Goal: Information Seeking & Learning: Learn about a topic

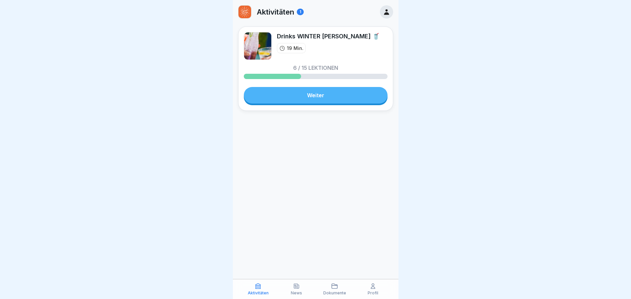
click at [327, 98] on link "Weiter" at bounding box center [316, 95] width 144 height 17
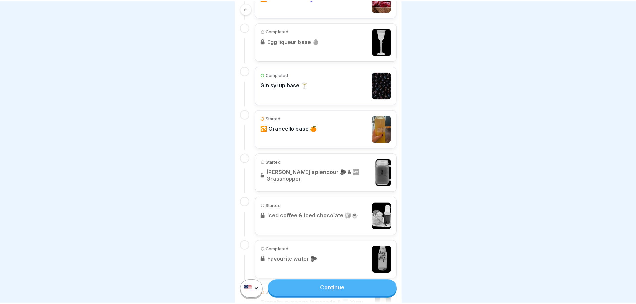
scroll to position [199, 0]
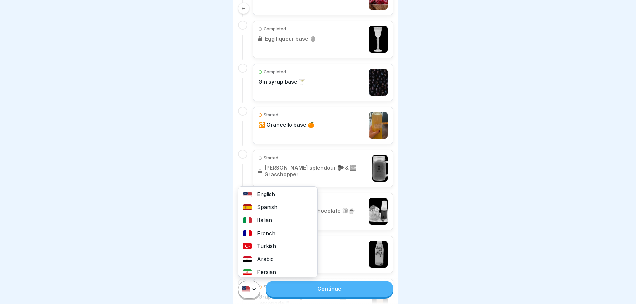
click at [254, 292] on html "Course 19 min Drinks WINTER [PERSON_NAME] 🥤 Dear bartenders, here you will find…" at bounding box center [318, 152] width 636 height 304
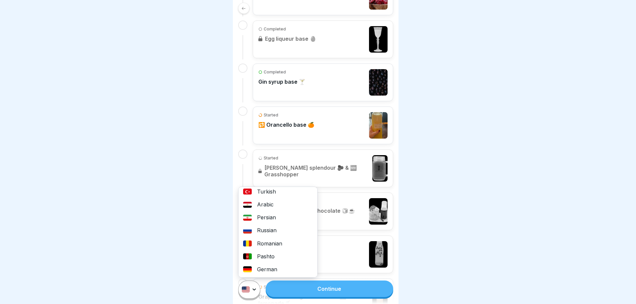
click at [269, 271] on div "German" at bounding box center [277, 269] width 79 height 13
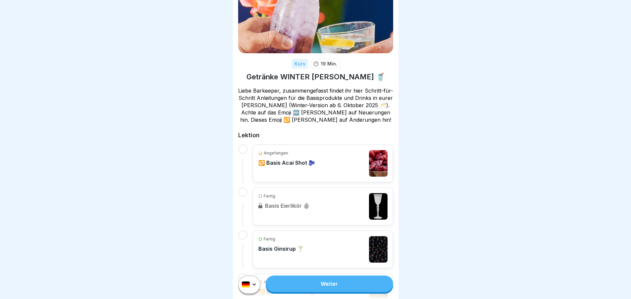
scroll to position [33, 0]
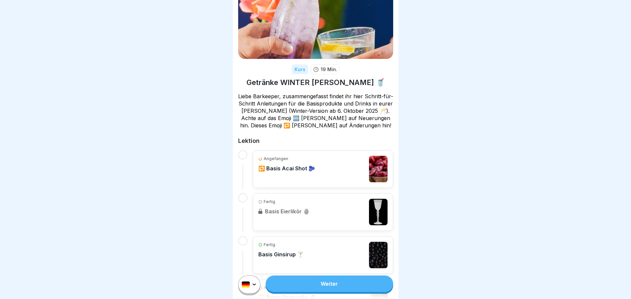
click at [244, 150] on div at bounding box center [242, 169] width 9 height 39
click at [343, 292] on link "Weiter" at bounding box center [329, 284] width 127 height 17
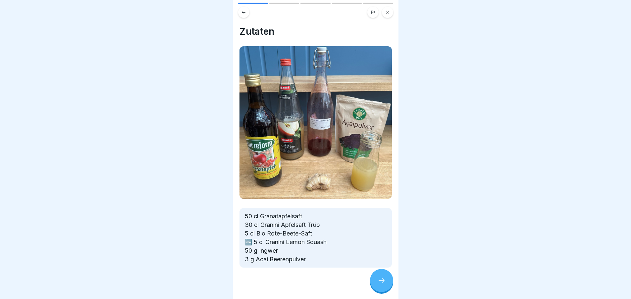
click at [385, 285] on icon at bounding box center [381, 281] width 8 height 8
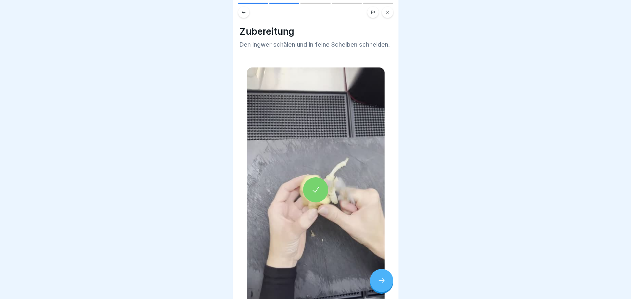
click at [384, 285] on icon at bounding box center [381, 281] width 8 height 8
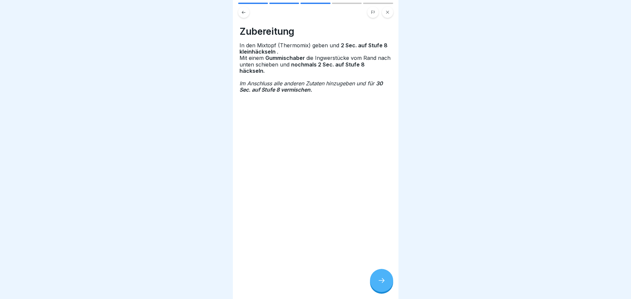
click at [384, 285] on icon at bounding box center [381, 281] width 8 height 8
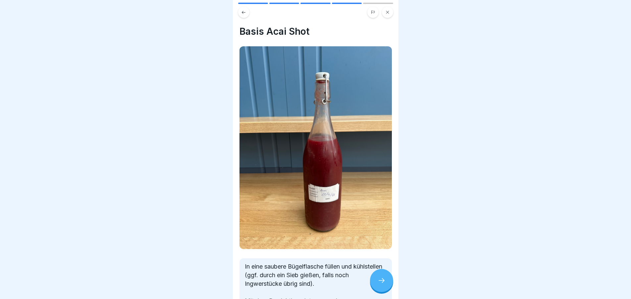
click at [384, 285] on icon at bounding box center [381, 281] width 8 height 8
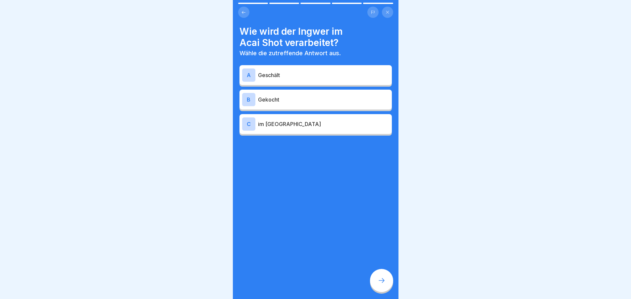
click at [323, 75] on p "Geschält" at bounding box center [323, 75] width 131 height 8
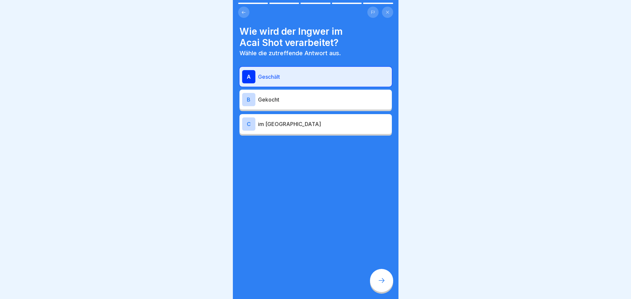
click at [383, 285] on icon at bounding box center [381, 281] width 8 height 8
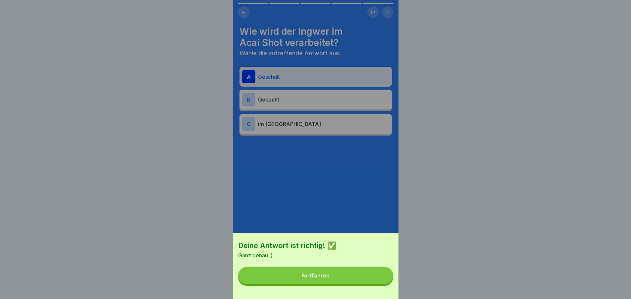
click at [383, 283] on button "Fortfahren" at bounding box center [315, 275] width 155 height 17
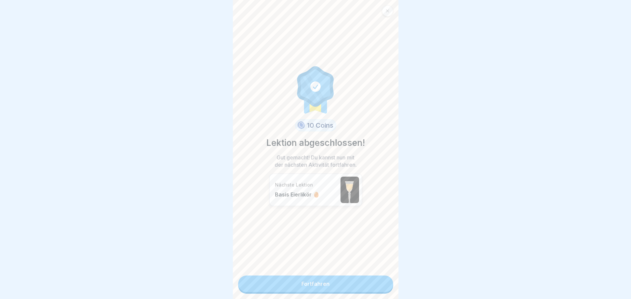
click at [377, 283] on link "Fortfahren" at bounding box center [315, 284] width 155 height 17
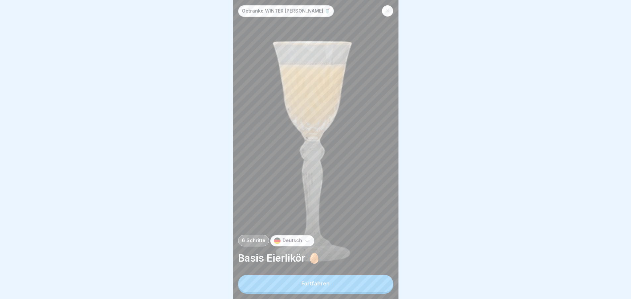
click at [376, 283] on button "Fortfahren" at bounding box center [315, 283] width 155 height 17
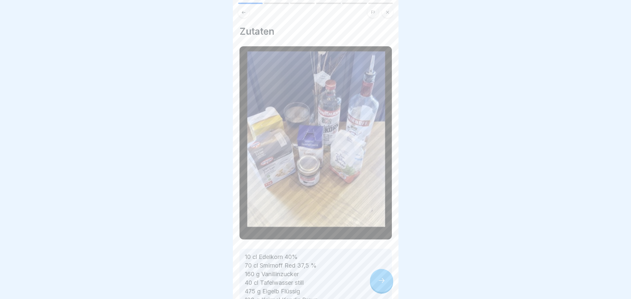
click at [380, 283] on icon at bounding box center [381, 281] width 8 height 8
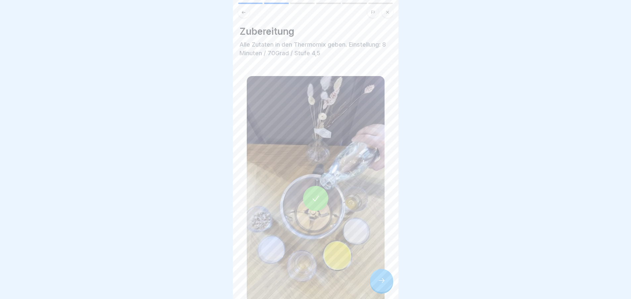
click at [380, 283] on icon at bounding box center [381, 281] width 8 height 8
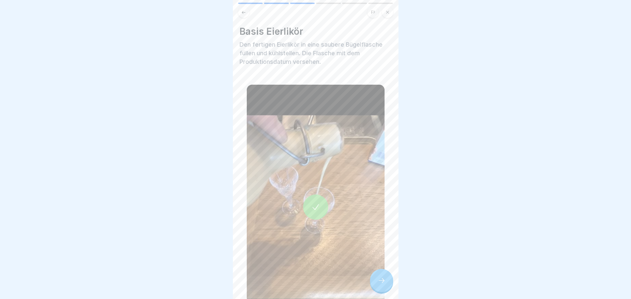
click at [380, 283] on icon at bounding box center [381, 281] width 8 height 8
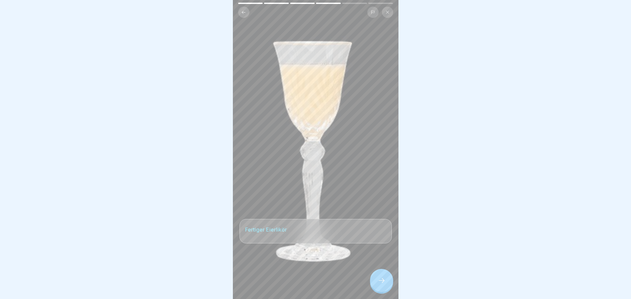
click at [380, 283] on icon at bounding box center [381, 281] width 8 height 8
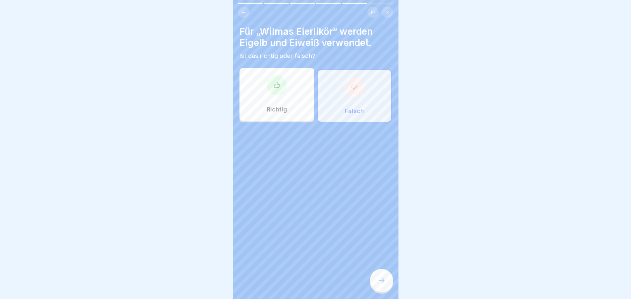
click at [380, 283] on icon at bounding box center [381, 281] width 8 height 8
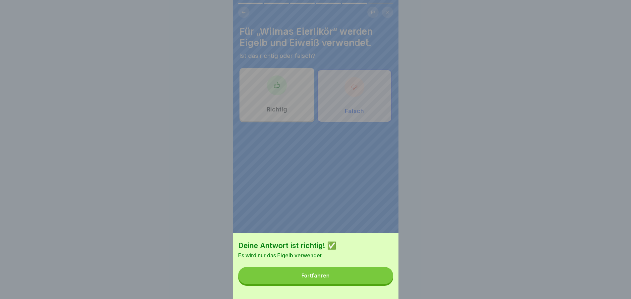
click at [380, 283] on button "Fortfahren" at bounding box center [315, 275] width 155 height 17
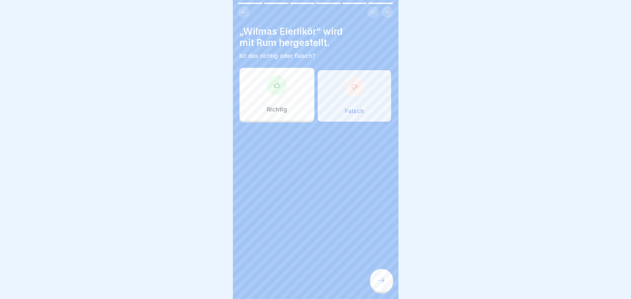
click at [380, 283] on icon at bounding box center [381, 281] width 8 height 8
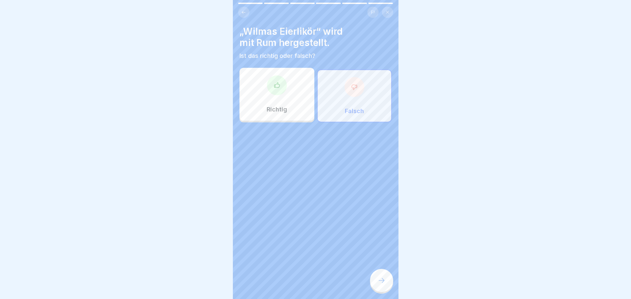
click at [380, 283] on icon at bounding box center [381, 281] width 8 height 8
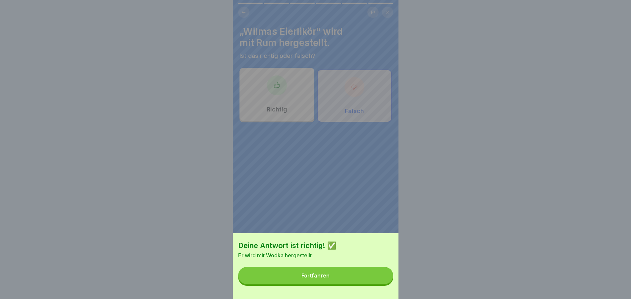
click at [380, 283] on button "Fortfahren" at bounding box center [315, 275] width 155 height 17
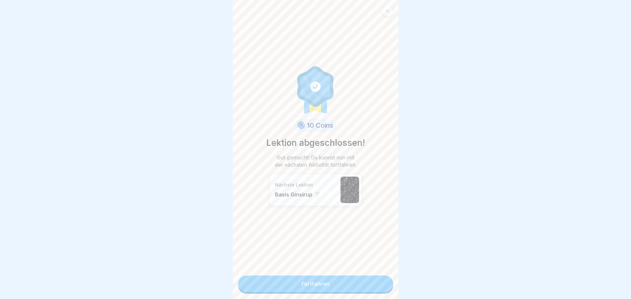
click at [335, 286] on link "Fortfahren" at bounding box center [315, 284] width 155 height 17
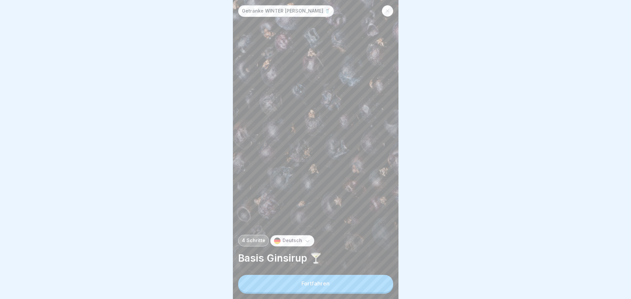
click at [337, 291] on button "Fortfahren" at bounding box center [315, 283] width 155 height 17
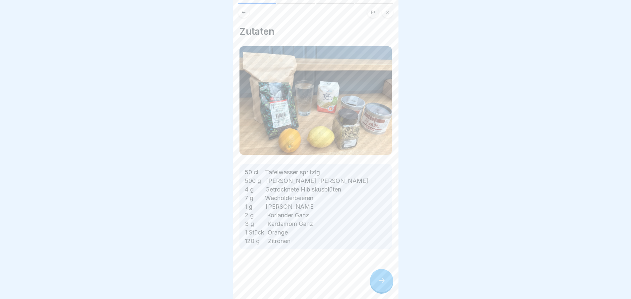
click at [373, 289] on div at bounding box center [381, 280] width 23 height 23
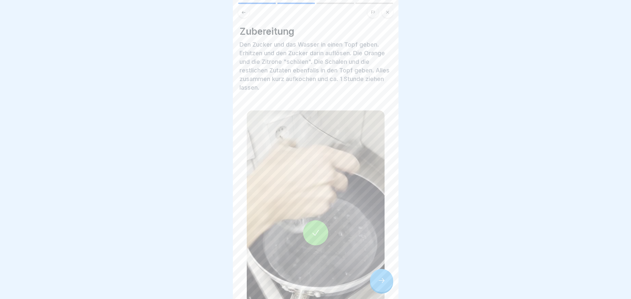
click at [378, 285] on icon at bounding box center [381, 281] width 8 height 8
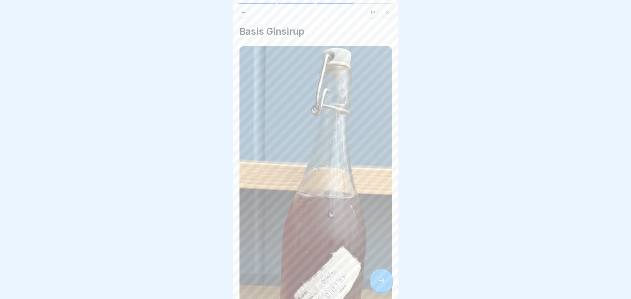
click at [378, 285] on icon at bounding box center [381, 281] width 8 height 8
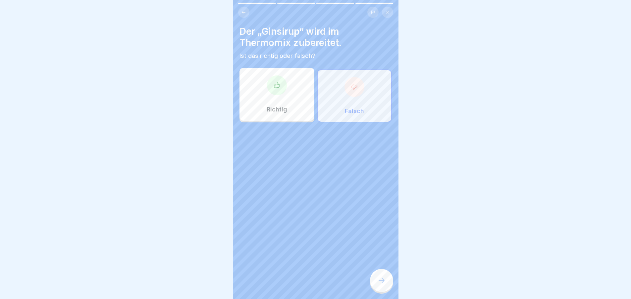
click at [378, 285] on icon at bounding box center [381, 281] width 8 height 8
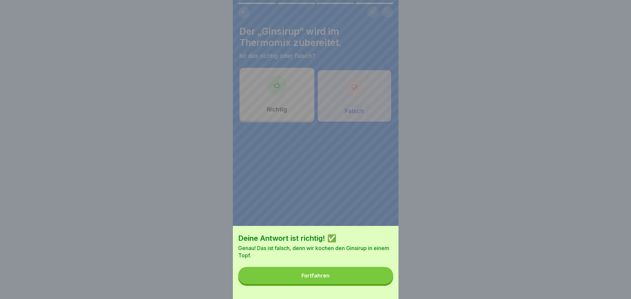
click at [378, 284] on button "Fortfahren" at bounding box center [315, 275] width 155 height 17
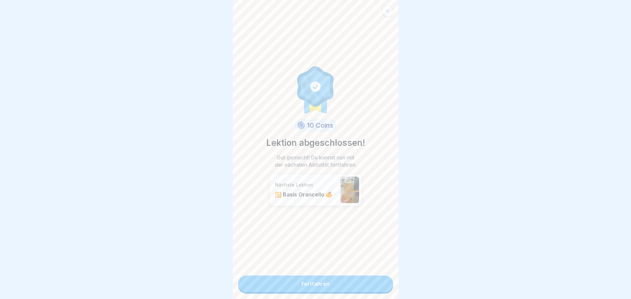
click at [378, 288] on link "Fortfahren" at bounding box center [315, 284] width 155 height 17
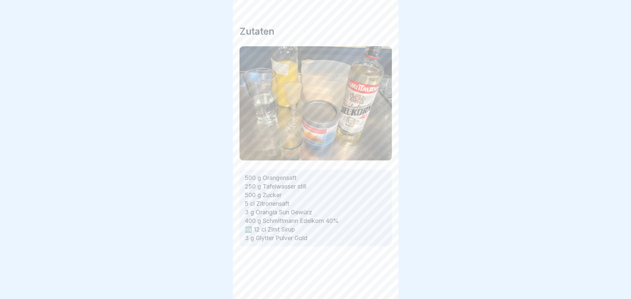
click at [378, 288] on div "Getränke WINTER [PERSON_NAME] 🥤 4 Schritte Deutsch 🔁 Basis Orancello 🍊 Fortfahr…" at bounding box center [316, 149] width 166 height 299
click at [378, 285] on icon at bounding box center [381, 281] width 8 height 8
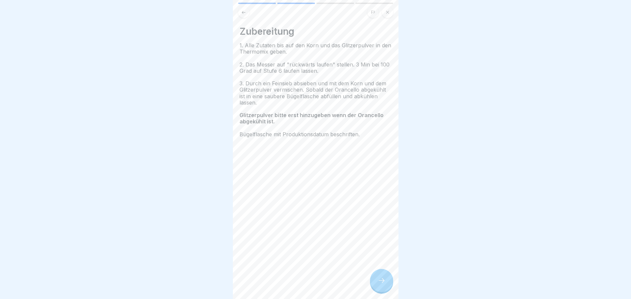
click at [378, 285] on icon at bounding box center [381, 281] width 8 height 8
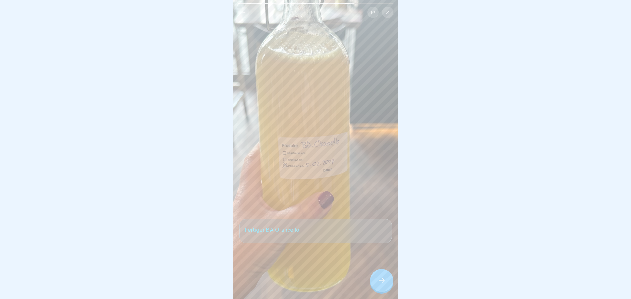
click at [378, 285] on icon at bounding box center [381, 281] width 8 height 8
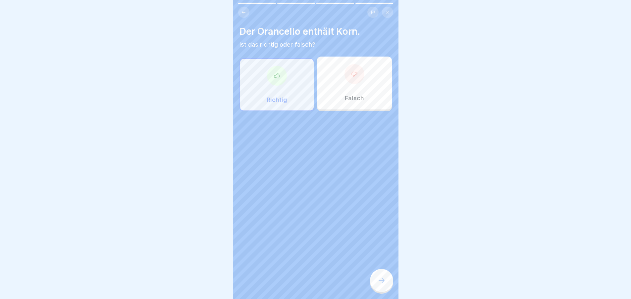
click at [378, 285] on icon at bounding box center [381, 281] width 8 height 8
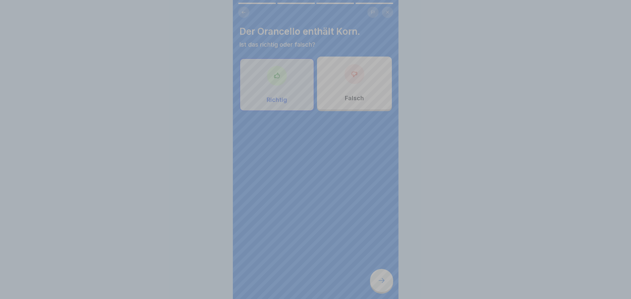
click at [378, 288] on div "Deine Antwort ist richtig! ✅ Richtig. Fortfahren" at bounding box center [316, 252] width 166 height 299
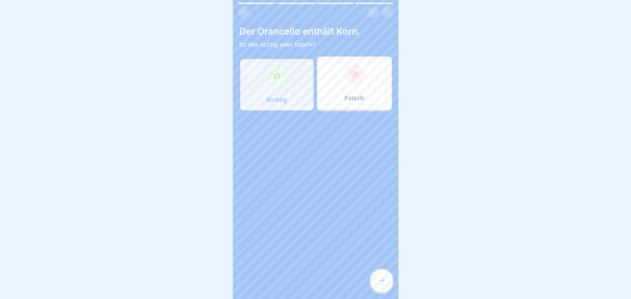
click at [378, 285] on icon at bounding box center [381, 281] width 8 height 8
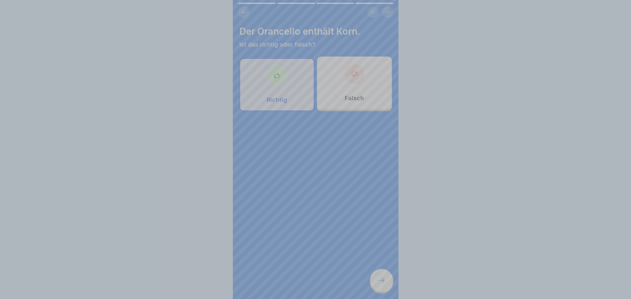
click at [378, 288] on div "Deine Antwort ist richtig! ✅ Richtig. Fortfahren" at bounding box center [316, 260] width 166 height 299
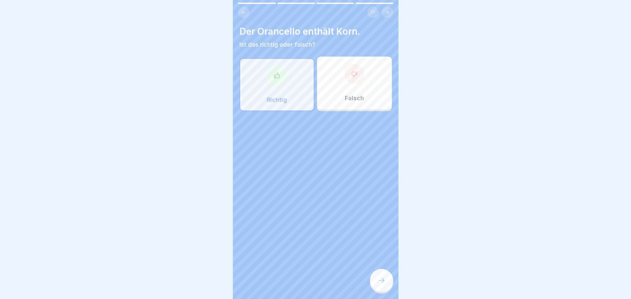
click at [378, 285] on icon at bounding box center [381, 281] width 8 height 8
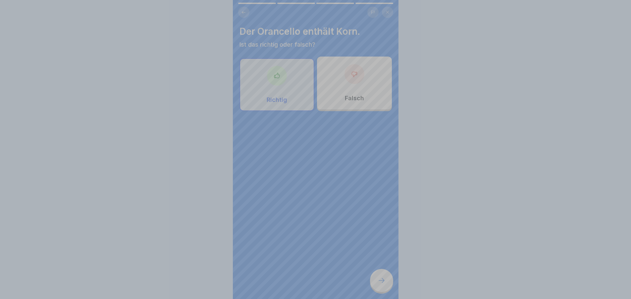
click at [378, 288] on div "Deine Antwort ist richtig! ✅ Richtig. Fortfahren" at bounding box center [316, 242] width 166 height 299
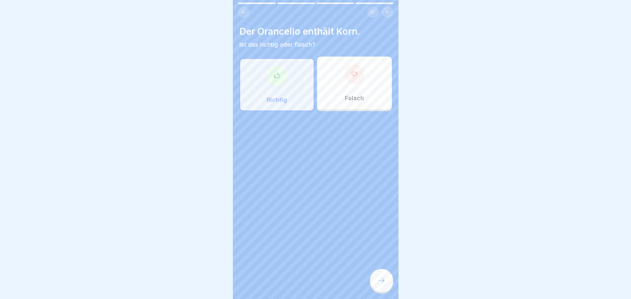
click at [378, 285] on icon at bounding box center [381, 281] width 8 height 8
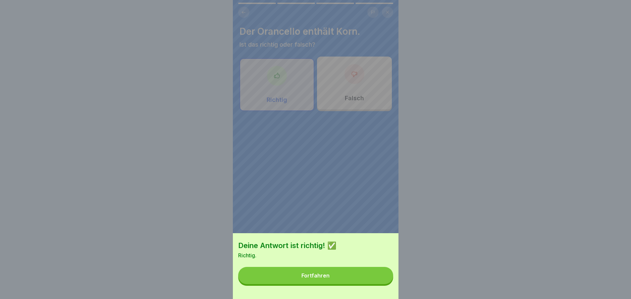
click at [352, 284] on button "Fortfahren" at bounding box center [315, 275] width 155 height 17
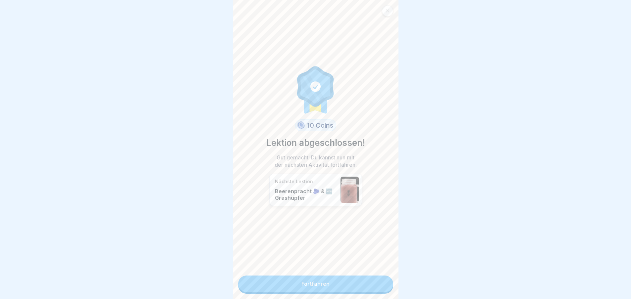
click at [366, 284] on link "Fortfahren" at bounding box center [315, 284] width 155 height 17
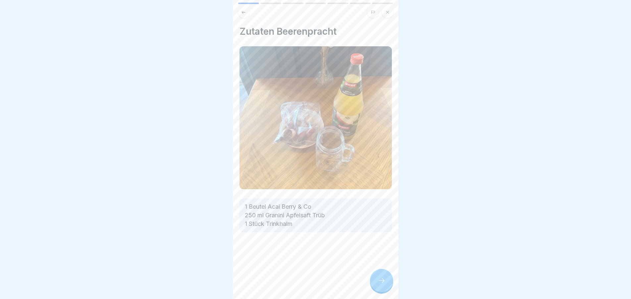
click at [382, 284] on icon at bounding box center [381, 281] width 8 height 8
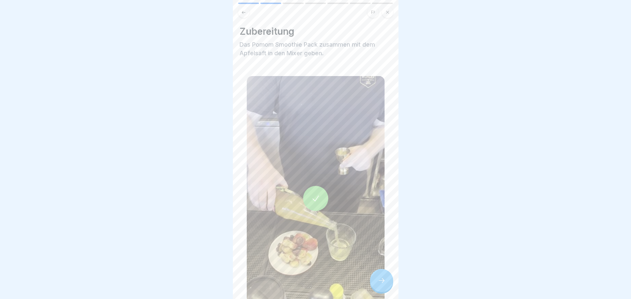
click at [382, 284] on icon at bounding box center [381, 281] width 8 height 8
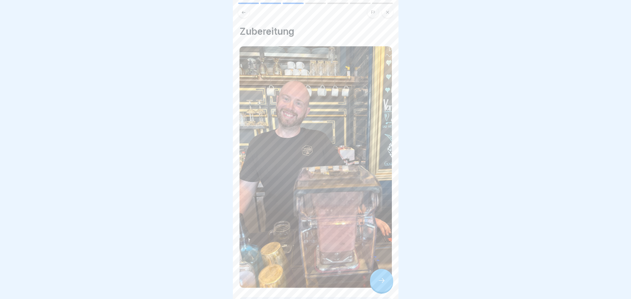
click at [381, 284] on icon at bounding box center [381, 281] width 8 height 8
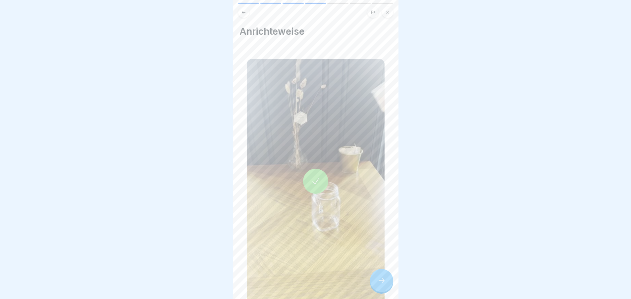
click at [381, 284] on icon at bounding box center [381, 281] width 8 height 8
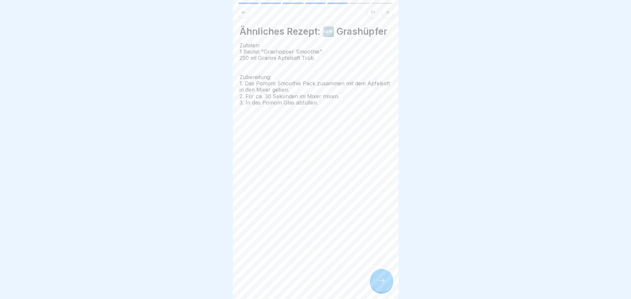
click at [381, 284] on icon at bounding box center [381, 281] width 8 height 8
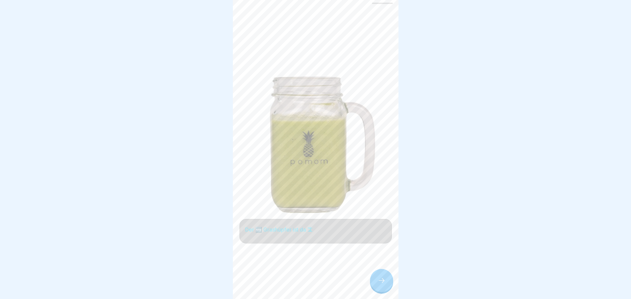
click at [381, 284] on icon at bounding box center [381, 281] width 8 height 8
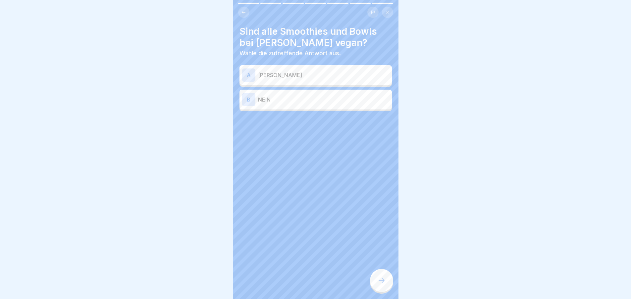
click at [381, 284] on icon at bounding box center [381, 281] width 8 height 8
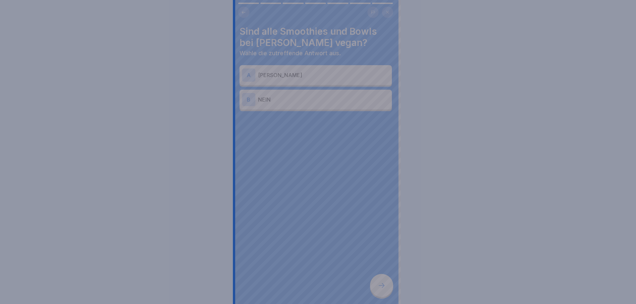
click at [381, 284] on div at bounding box center [318, 152] width 636 height 304
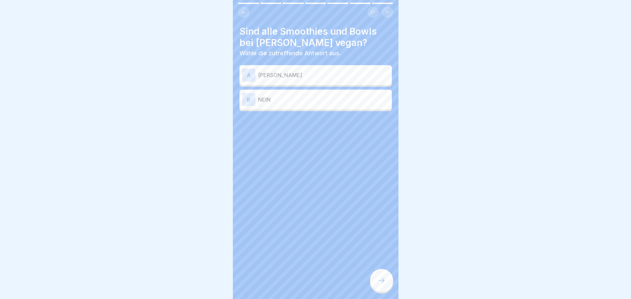
click at [313, 77] on p "[PERSON_NAME]" at bounding box center [323, 75] width 131 height 8
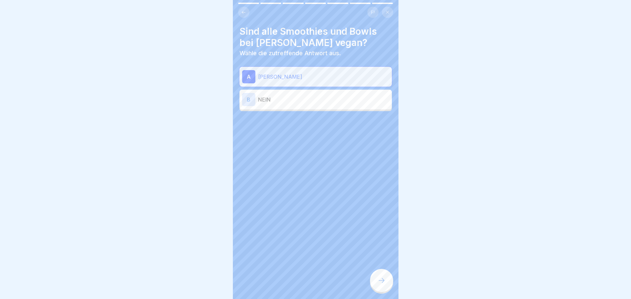
click at [392, 288] on div at bounding box center [381, 280] width 23 height 23
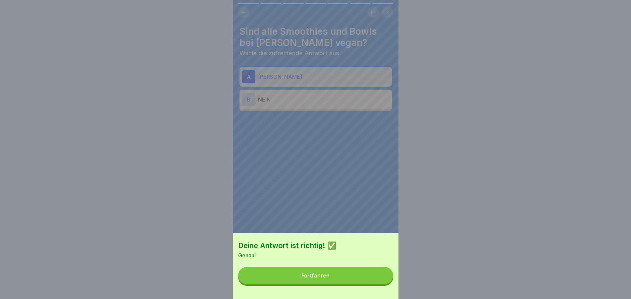
click at [356, 284] on button "Fortfahren" at bounding box center [315, 275] width 155 height 17
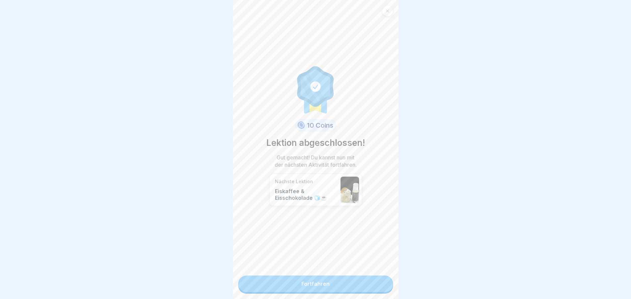
click at [356, 281] on link "Fortfahren" at bounding box center [315, 284] width 155 height 17
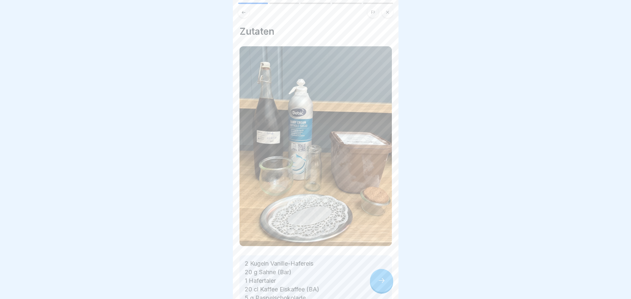
click at [387, 281] on div at bounding box center [381, 280] width 23 height 23
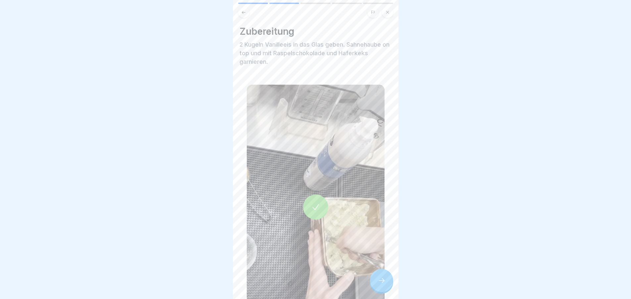
click at [375, 285] on div at bounding box center [381, 280] width 23 height 23
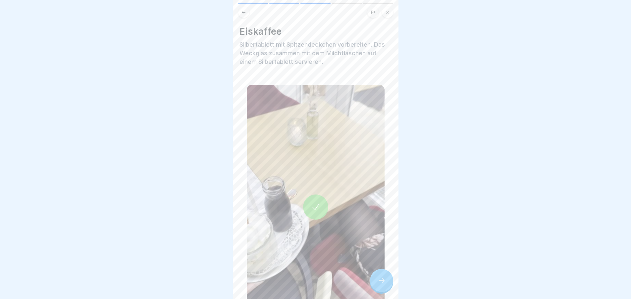
click at [375, 285] on div at bounding box center [381, 280] width 23 height 23
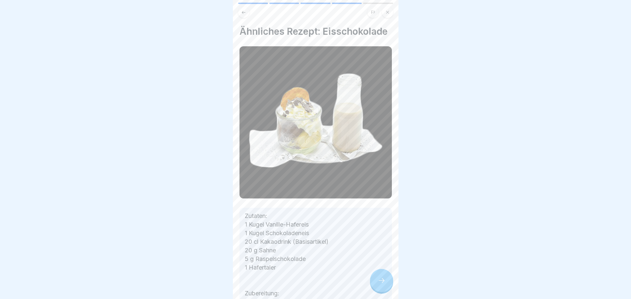
click at [379, 283] on icon at bounding box center [381, 281] width 8 height 8
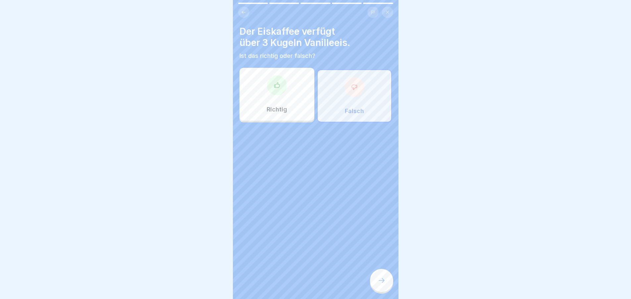
click at [379, 283] on icon at bounding box center [381, 281] width 8 height 8
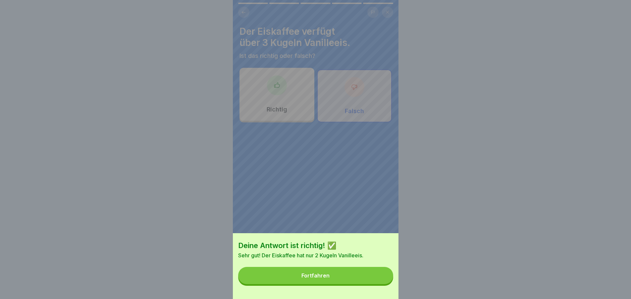
click at [379, 283] on button "Fortfahren" at bounding box center [315, 275] width 155 height 17
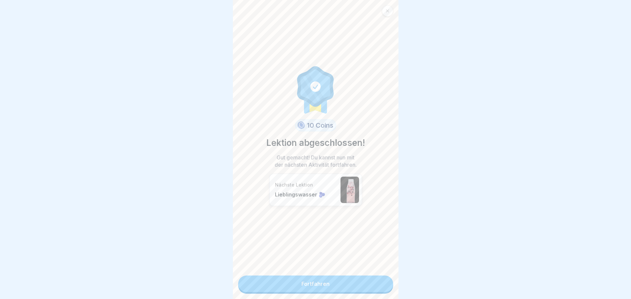
click at [379, 283] on link "Fortfahren" at bounding box center [315, 284] width 155 height 17
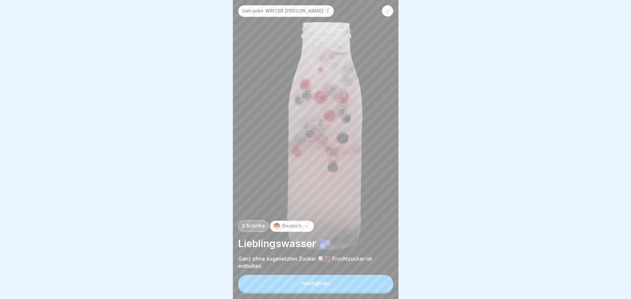
click at [379, 283] on button "Fortfahren" at bounding box center [315, 283] width 155 height 17
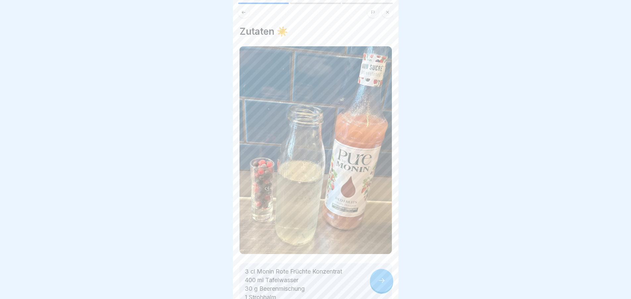
click at [379, 283] on icon at bounding box center [381, 281] width 8 height 8
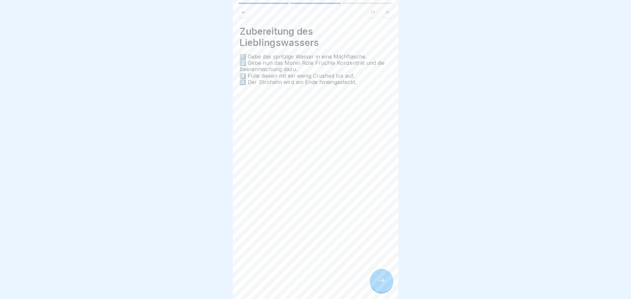
click at [379, 283] on icon at bounding box center [381, 281] width 8 height 8
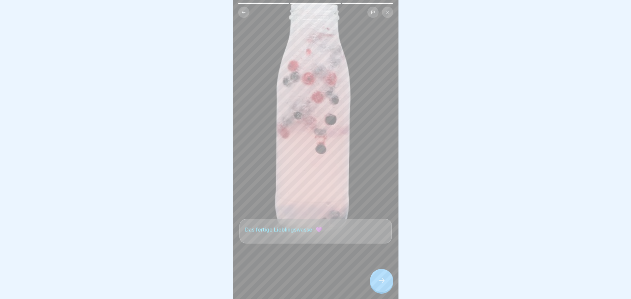
click at [379, 283] on icon at bounding box center [381, 281] width 8 height 8
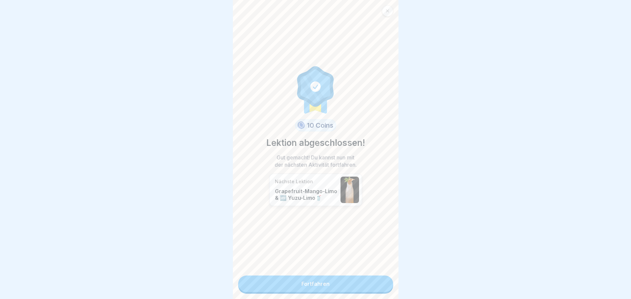
click at [379, 283] on link "Fortfahren" at bounding box center [315, 284] width 155 height 17
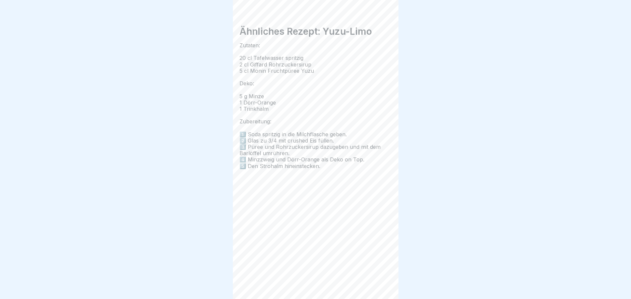
click at [379, 283] on div "Getränke WINTER [PERSON_NAME] 🥤 6 Schritte Deutsch Grapefruit-Mango-Limo & 🆕 Yu…" at bounding box center [316, 149] width 166 height 299
click at [379, 283] on icon at bounding box center [381, 281] width 8 height 8
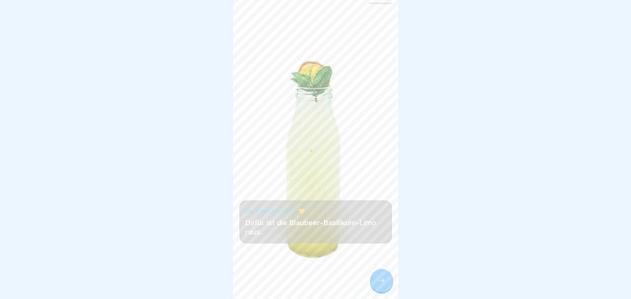
drag, startPoint x: 377, startPoint y: 288, endPoint x: 374, endPoint y: 283, distance: 6.1
click at [377, 288] on div at bounding box center [381, 280] width 23 height 23
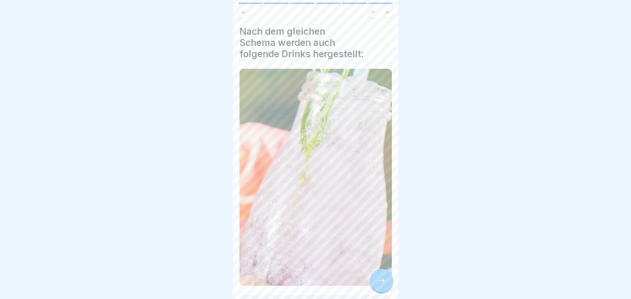
click at [375, 282] on div at bounding box center [381, 280] width 23 height 23
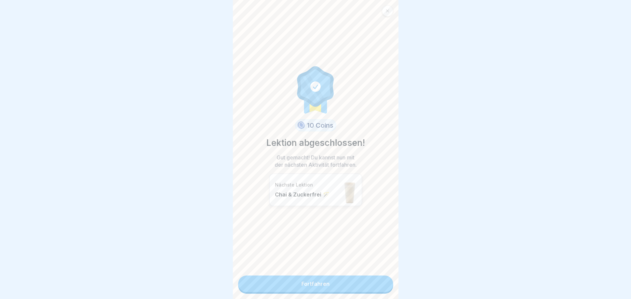
click at [375, 282] on link "Fortfahren" at bounding box center [315, 284] width 155 height 17
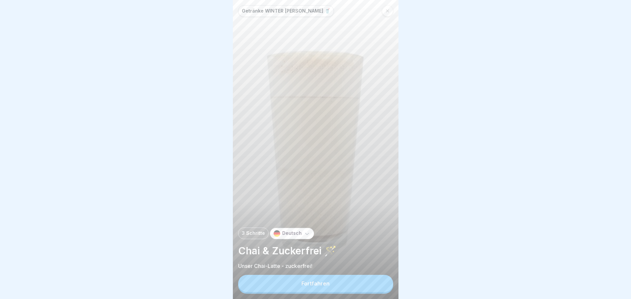
click at [375, 282] on button "Fortfahren" at bounding box center [315, 283] width 155 height 17
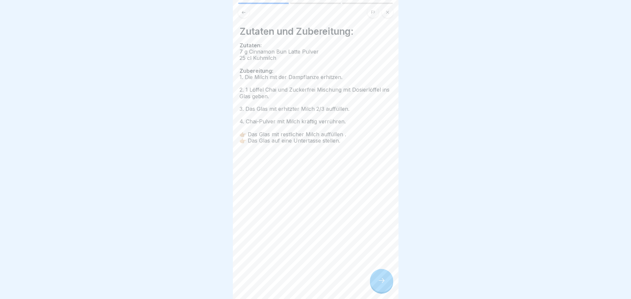
click at [376, 282] on div at bounding box center [381, 280] width 23 height 23
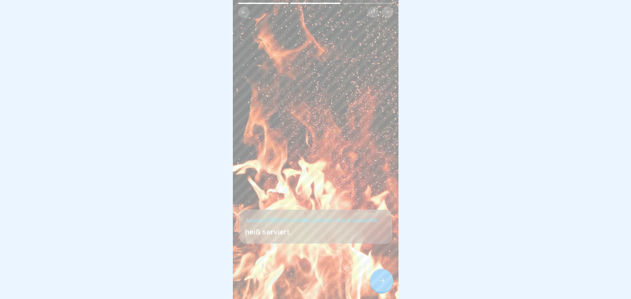
click at [376, 282] on div at bounding box center [381, 280] width 23 height 23
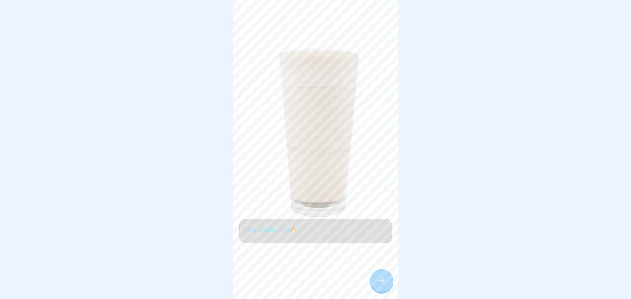
click at [376, 282] on div at bounding box center [381, 280] width 23 height 23
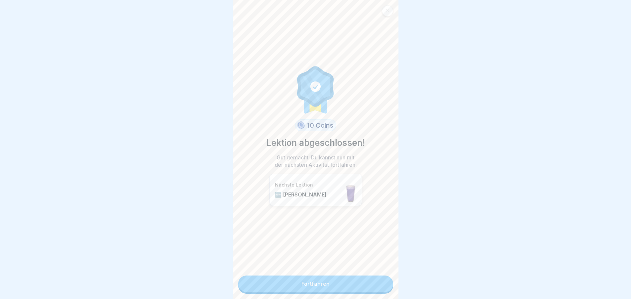
click at [376, 282] on link "Fortfahren" at bounding box center [315, 284] width 155 height 17
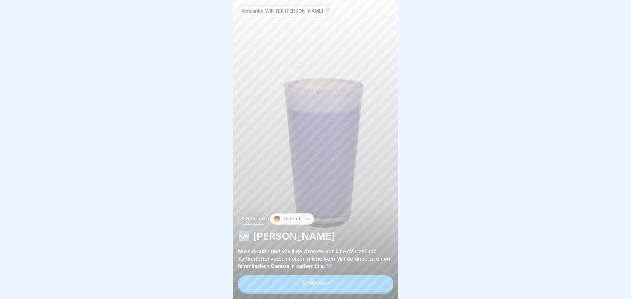
click at [376, 282] on button "Fortfahren" at bounding box center [315, 283] width 155 height 17
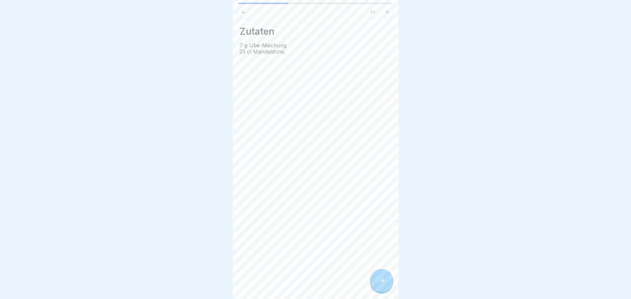
click at [376, 282] on div at bounding box center [381, 280] width 23 height 23
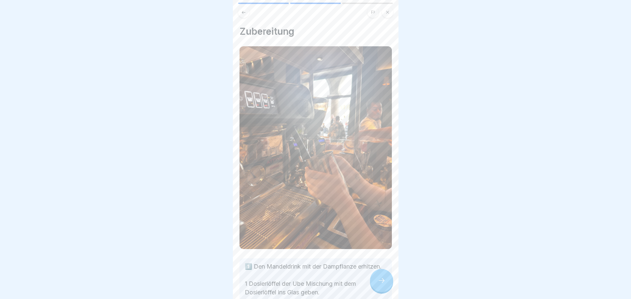
click at [376, 282] on div at bounding box center [381, 280] width 23 height 23
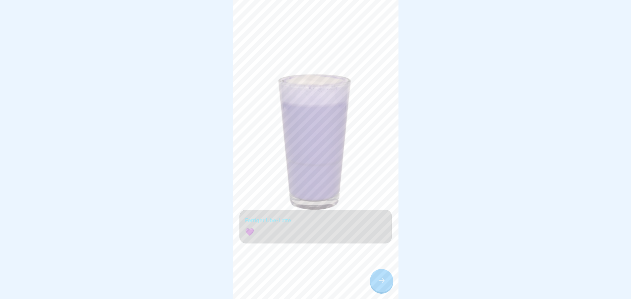
click at [376, 282] on div at bounding box center [381, 280] width 23 height 23
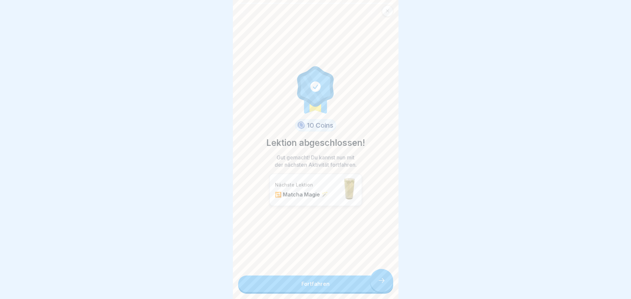
click at [376, 282] on link "Fortfahren" at bounding box center [315, 284] width 155 height 17
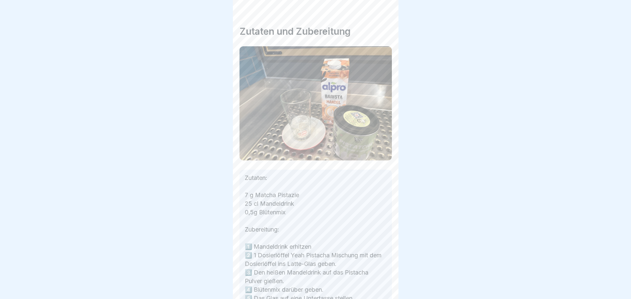
click at [376, 282] on div at bounding box center [381, 280] width 23 height 23
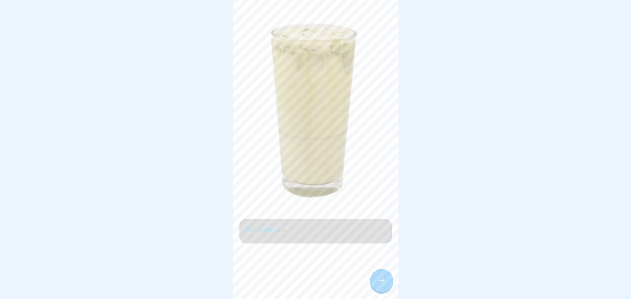
click at [376, 282] on div at bounding box center [381, 280] width 23 height 23
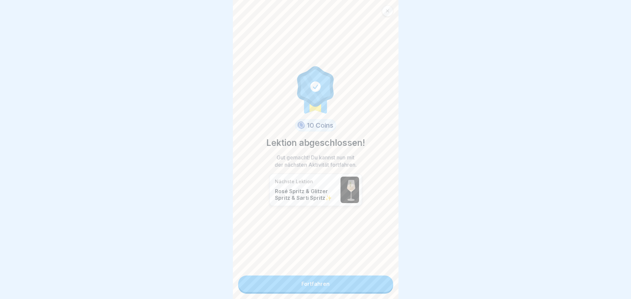
click at [376, 282] on link "Fortfahren" at bounding box center [315, 284] width 155 height 17
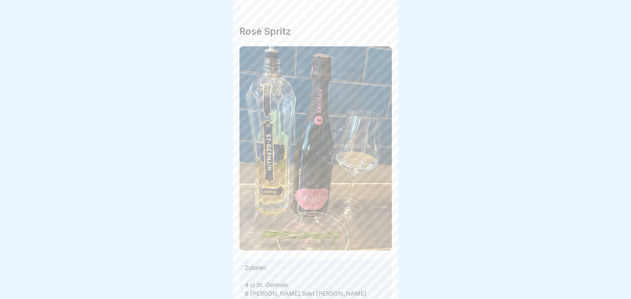
click at [376, 282] on div "Getränke WINTER [PERSON_NAME] 🥤 6 Schritte Deutsch [PERSON_NAME] & [PERSON_NAME…" at bounding box center [316, 149] width 166 height 299
click at [376, 282] on div at bounding box center [381, 280] width 23 height 23
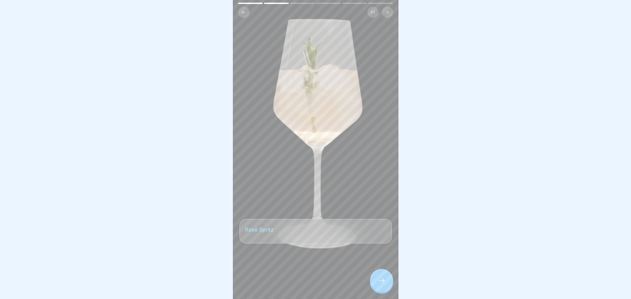
click at [376, 282] on div at bounding box center [381, 280] width 23 height 23
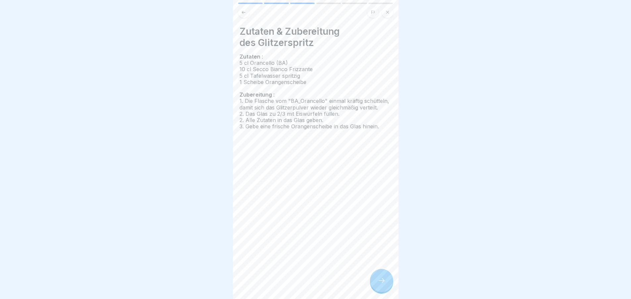
click at [376, 282] on div at bounding box center [381, 280] width 23 height 23
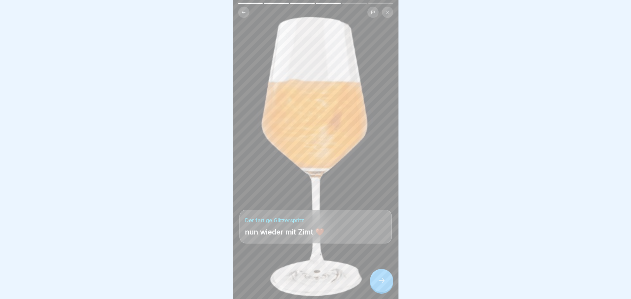
click at [376, 282] on div at bounding box center [381, 280] width 23 height 23
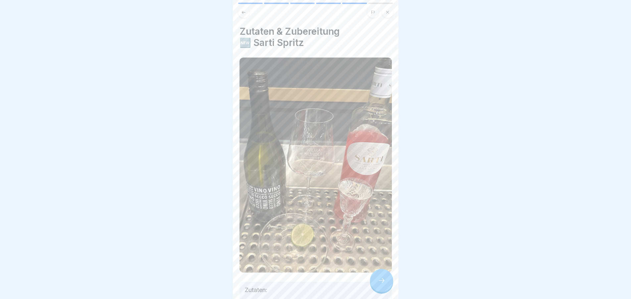
click at [376, 282] on div at bounding box center [381, 280] width 23 height 23
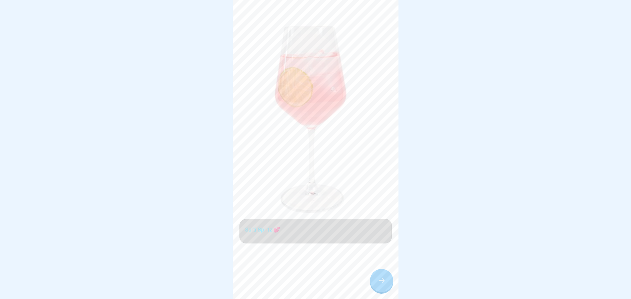
click at [376, 282] on div at bounding box center [381, 280] width 23 height 23
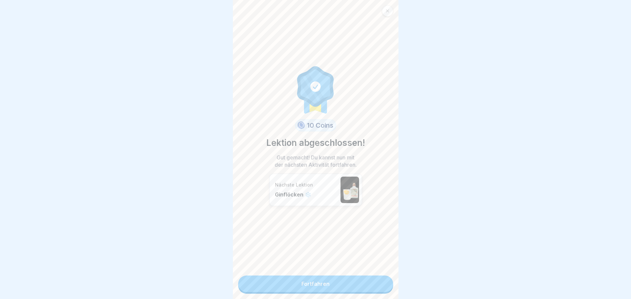
click at [376, 282] on link "Fortfahren" at bounding box center [315, 284] width 155 height 17
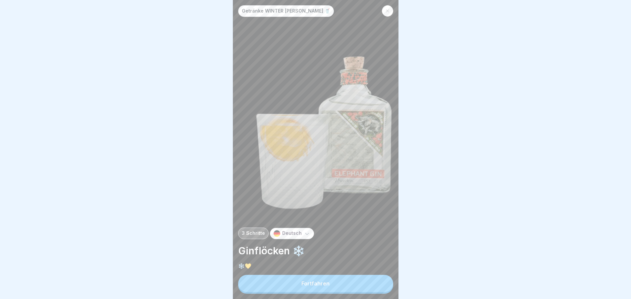
click at [376, 282] on button "Fortfahren" at bounding box center [315, 283] width 155 height 17
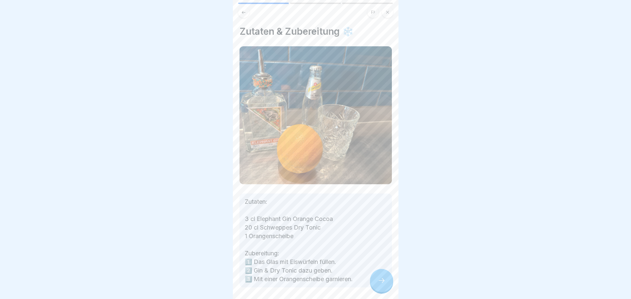
click at [376, 282] on div at bounding box center [381, 280] width 23 height 23
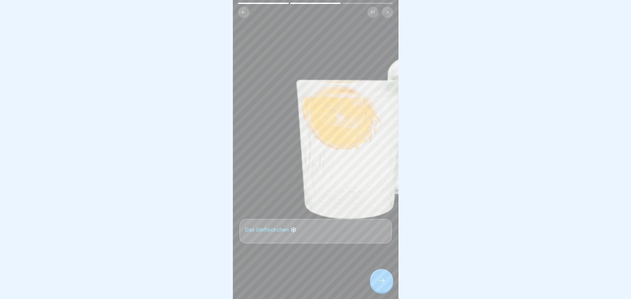
click at [376, 282] on div at bounding box center [381, 280] width 23 height 23
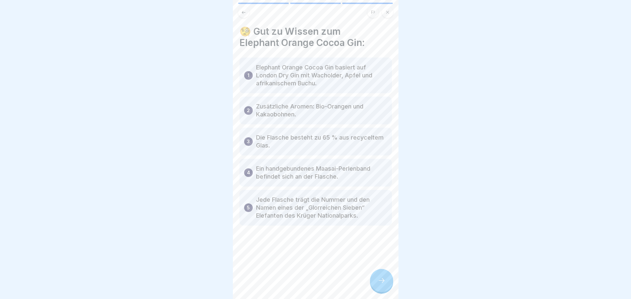
click at [376, 282] on div at bounding box center [381, 280] width 23 height 23
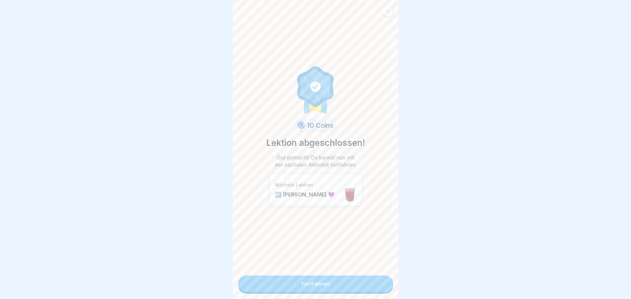
click at [376, 282] on link "Fortfahren" at bounding box center [315, 284] width 155 height 17
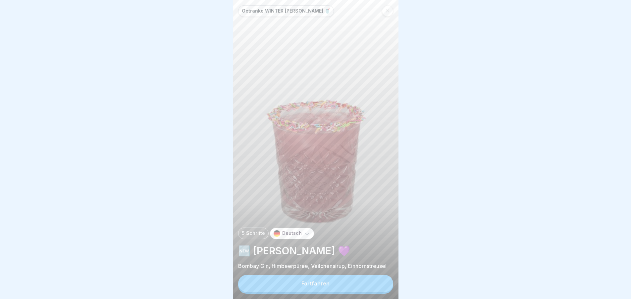
click at [376, 282] on button "Fortfahren" at bounding box center [315, 283] width 155 height 17
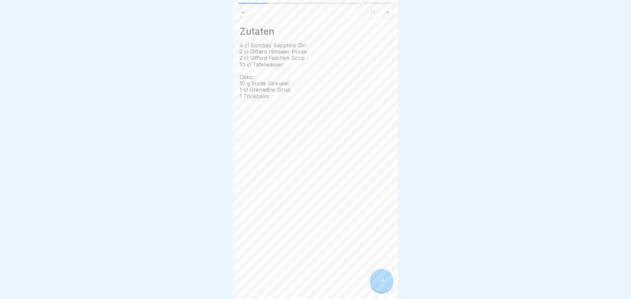
click at [376, 282] on div at bounding box center [381, 280] width 23 height 23
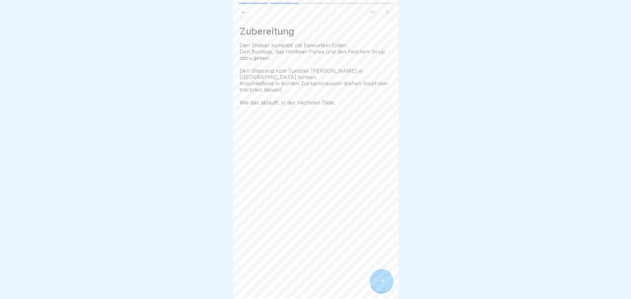
click at [376, 282] on div at bounding box center [381, 280] width 23 height 23
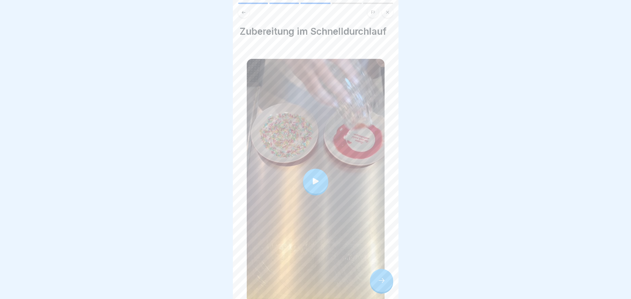
click at [376, 282] on div at bounding box center [381, 280] width 23 height 23
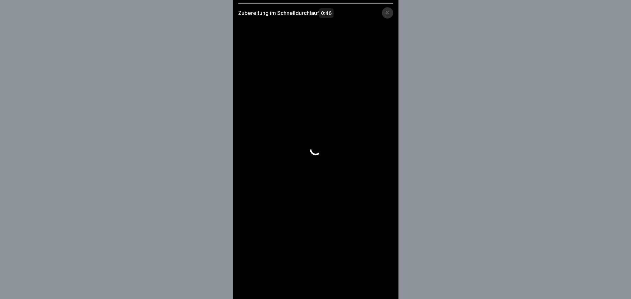
click at [376, 282] on video at bounding box center [316, 149] width 166 height 299
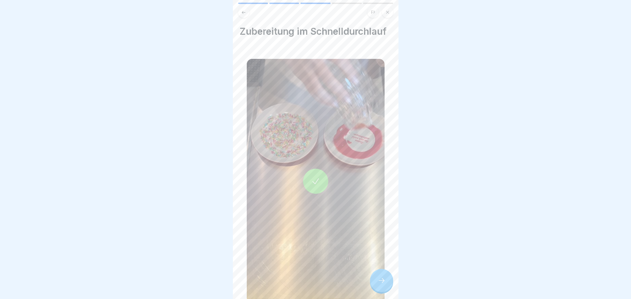
click at [384, 282] on div at bounding box center [381, 280] width 23 height 23
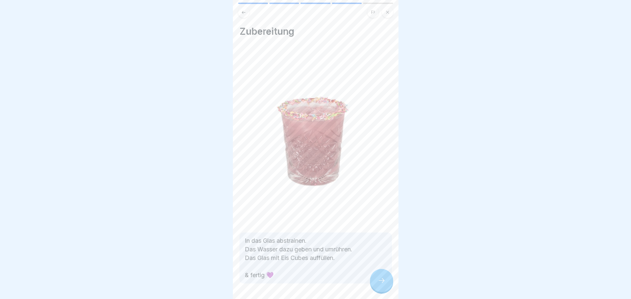
click at [385, 281] on div at bounding box center [381, 280] width 23 height 23
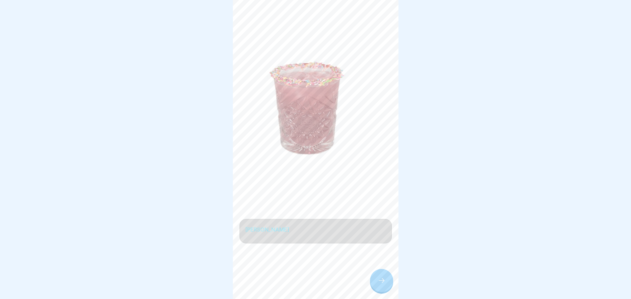
click at [385, 281] on div at bounding box center [381, 280] width 23 height 23
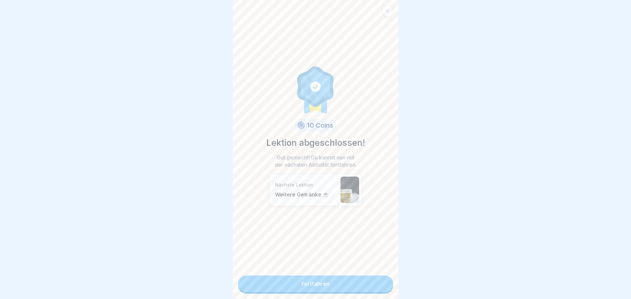
click at [385, 281] on link "Fortfahren" at bounding box center [315, 284] width 155 height 17
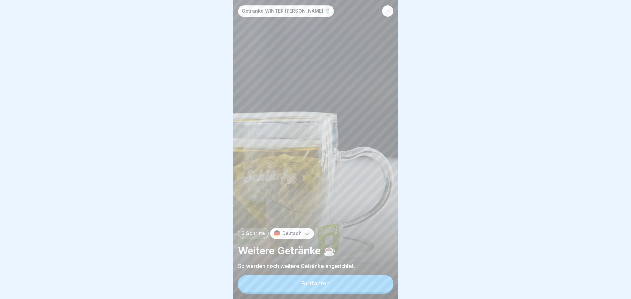
click at [374, 286] on button "Fortfahren" at bounding box center [315, 283] width 155 height 17
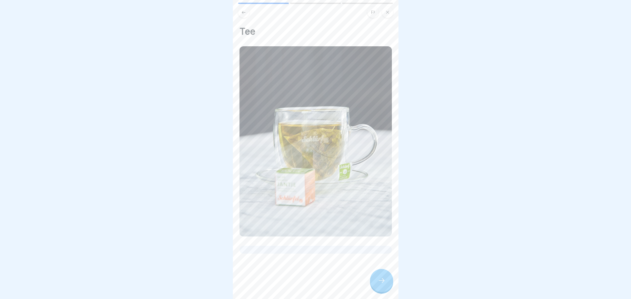
click at [374, 286] on div at bounding box center [381, 280] width 23 height 23
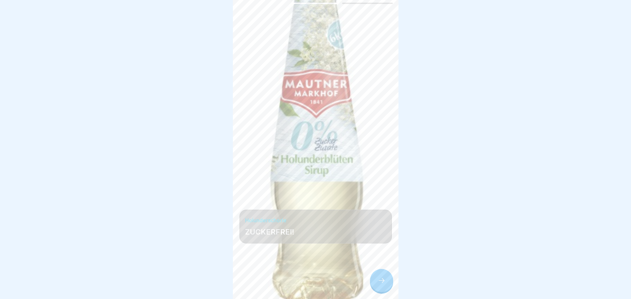
click at [374, 286] on div at bounding box center [381, 280] width 23 height 23
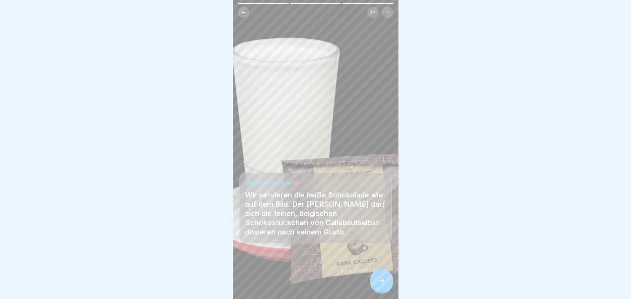
click at [374, 286] on div at bounding box center [381, 280] width 23 height 23
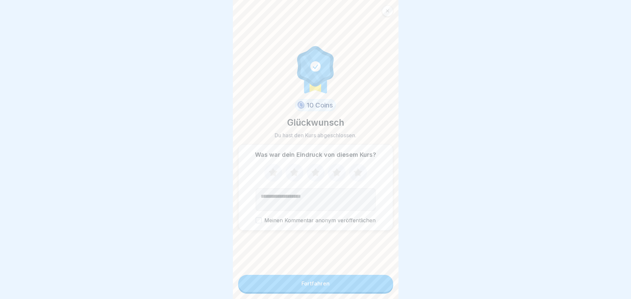
click at [374, 286] on button "Fortfahren" at bounding box center [315, 283] width 155 height 17
